Goal: Task Accomplishment & Management: Manage account settings

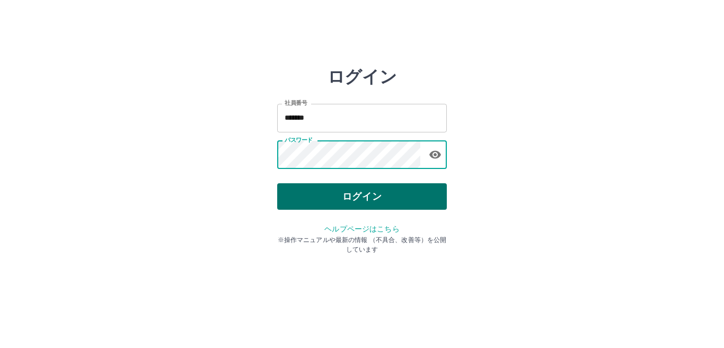
click at [312, 193] on button "ログイン" at bounding box center [362, 196] width 170 height 26
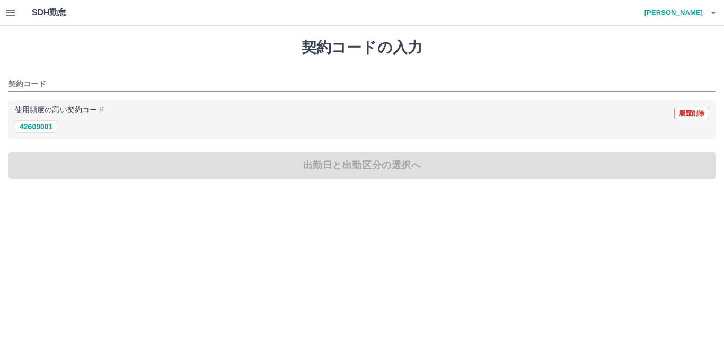
click at [10, 11] on icon "button" at bounding box center [10, 12] width 13 height 13
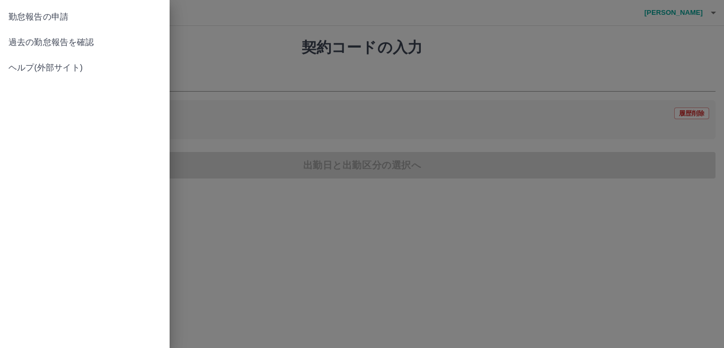
click at [29, 39] on span "過去の勤怠報告を確認" at bounding box center [84, 42] width 153 height 13
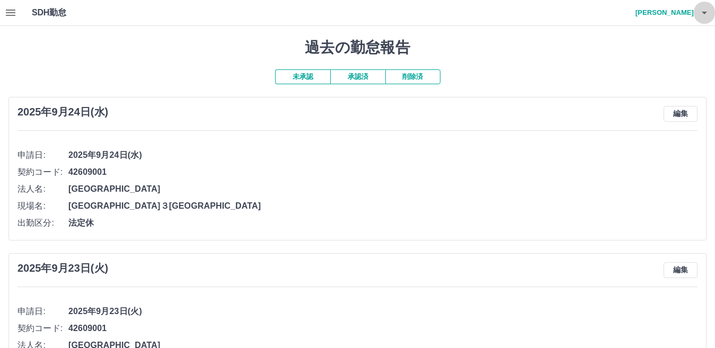
click at [709, 12] on icon "button" at bounding box center [704, 12] width 13 height 13
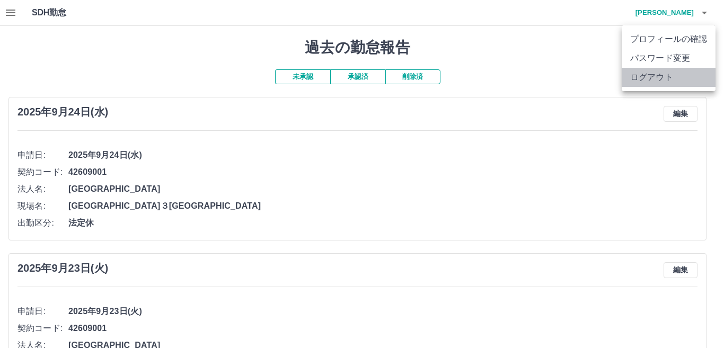
click at [668, 76] on li "ログアウト" at bounding box center [669, 77] width 94 height 19
